Goal: Find specific page/section: Locate a particular part of the current website

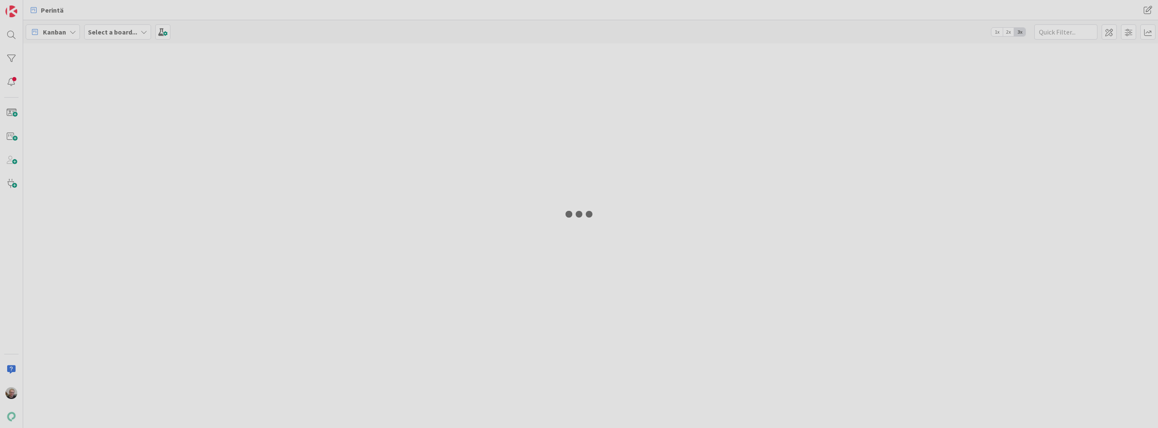
type input "19643"
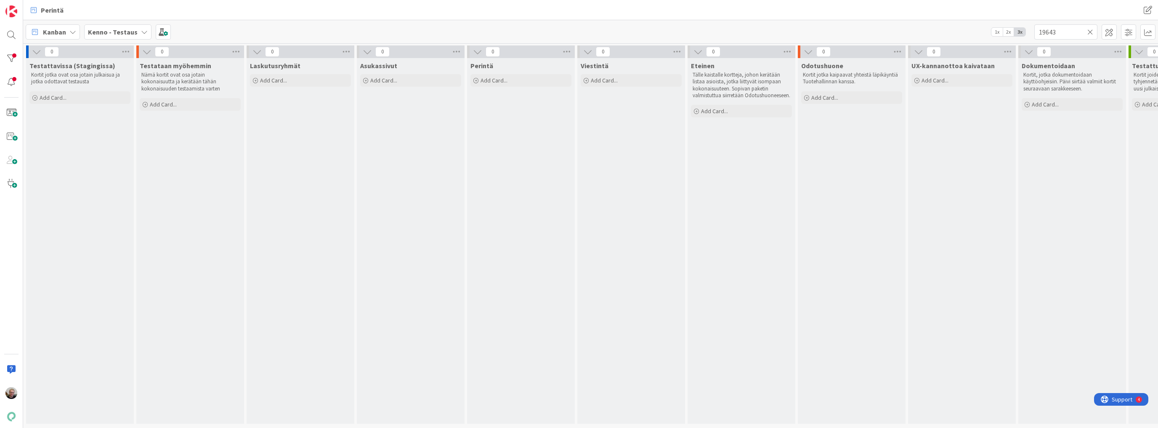
click at [141, 34] on icon at bounding box center [144, 32] width 7 height 7
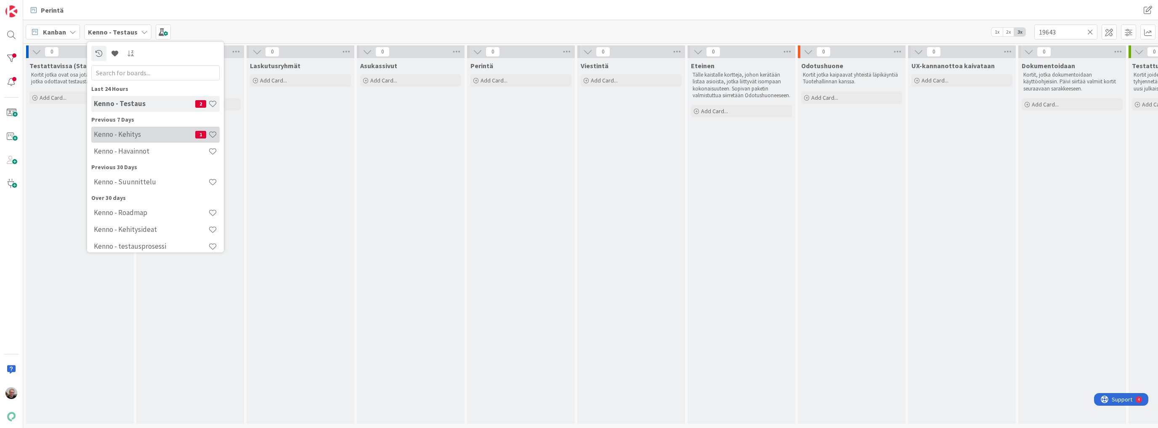
click at [145, 138] on h4 "Kenno - Kehitys" at bounding box center [144, 134] width 101 height 8
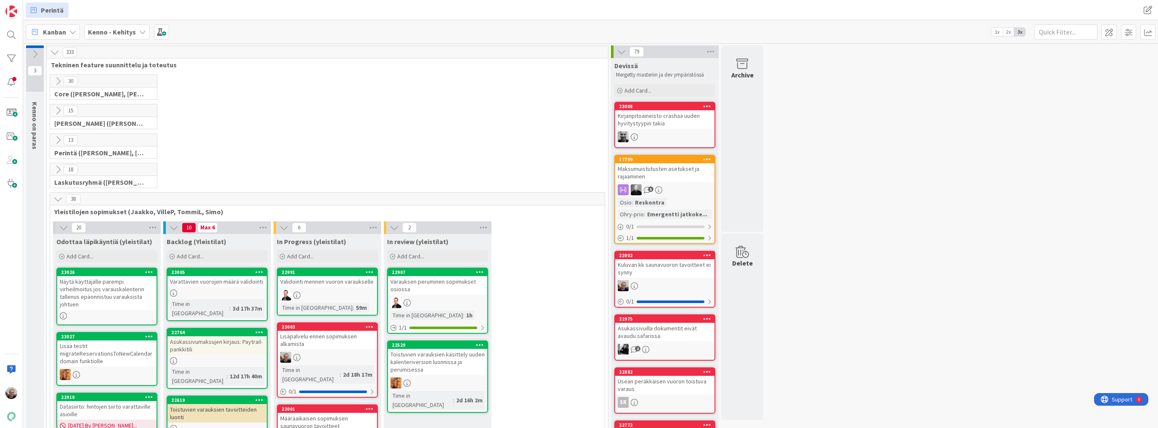
click at [61, 109] on icon at bounding box center [57, 110] width 9 height 9
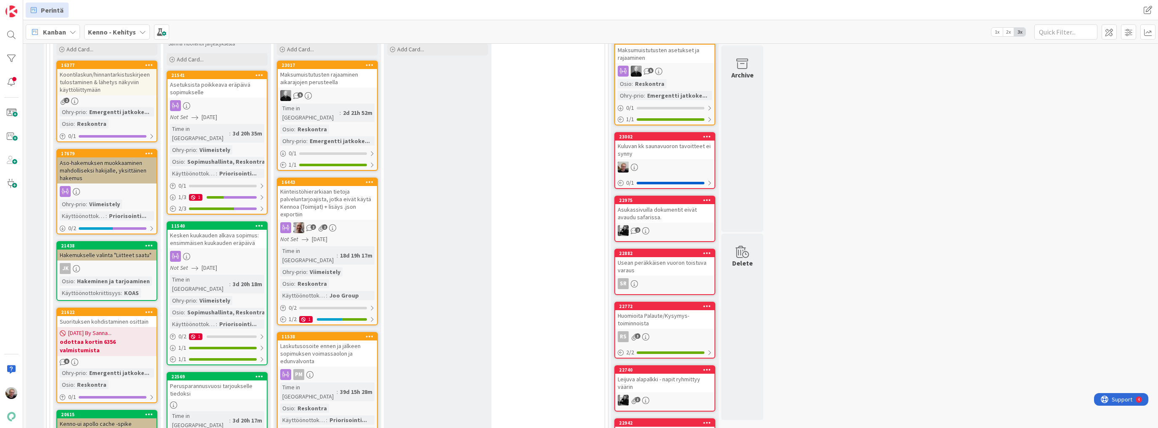
scroll to position [67, 0]
